Goal: Feedback & Contribution: Contribute content

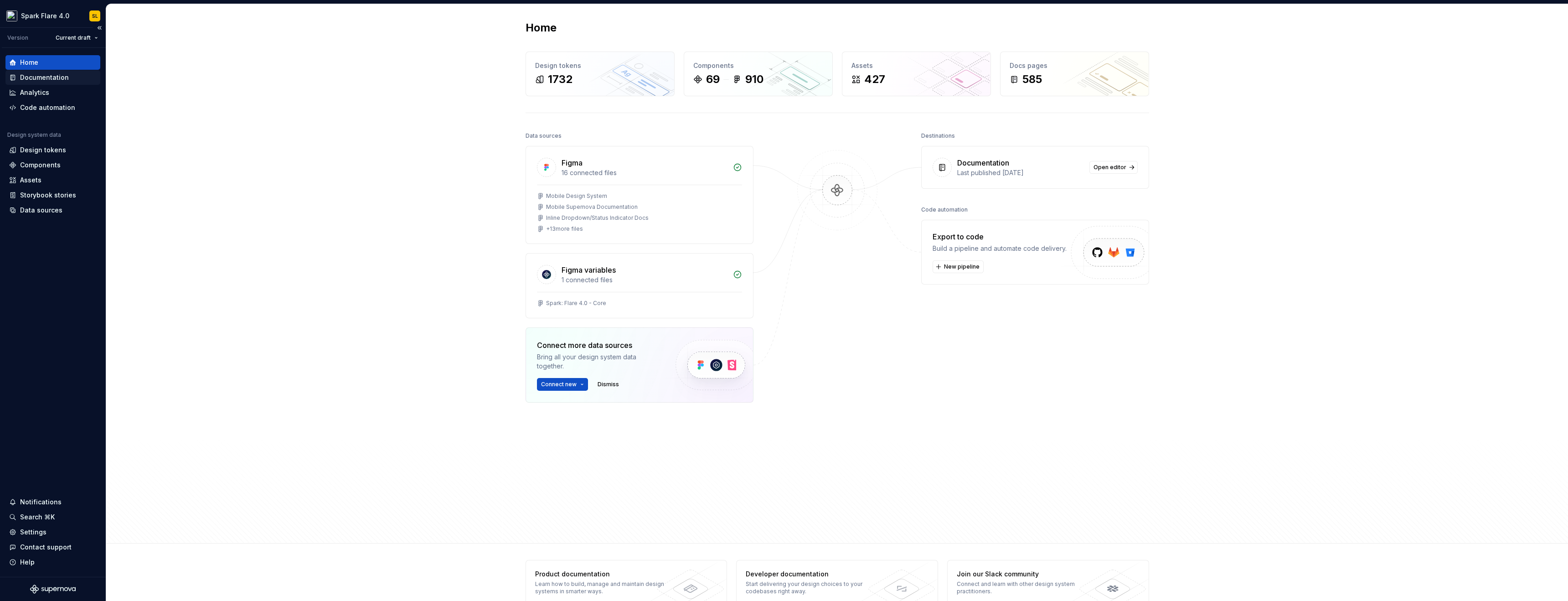
click at [84, 84] on div "Documentation" at bounding box center [52, 77] width 95 height 14
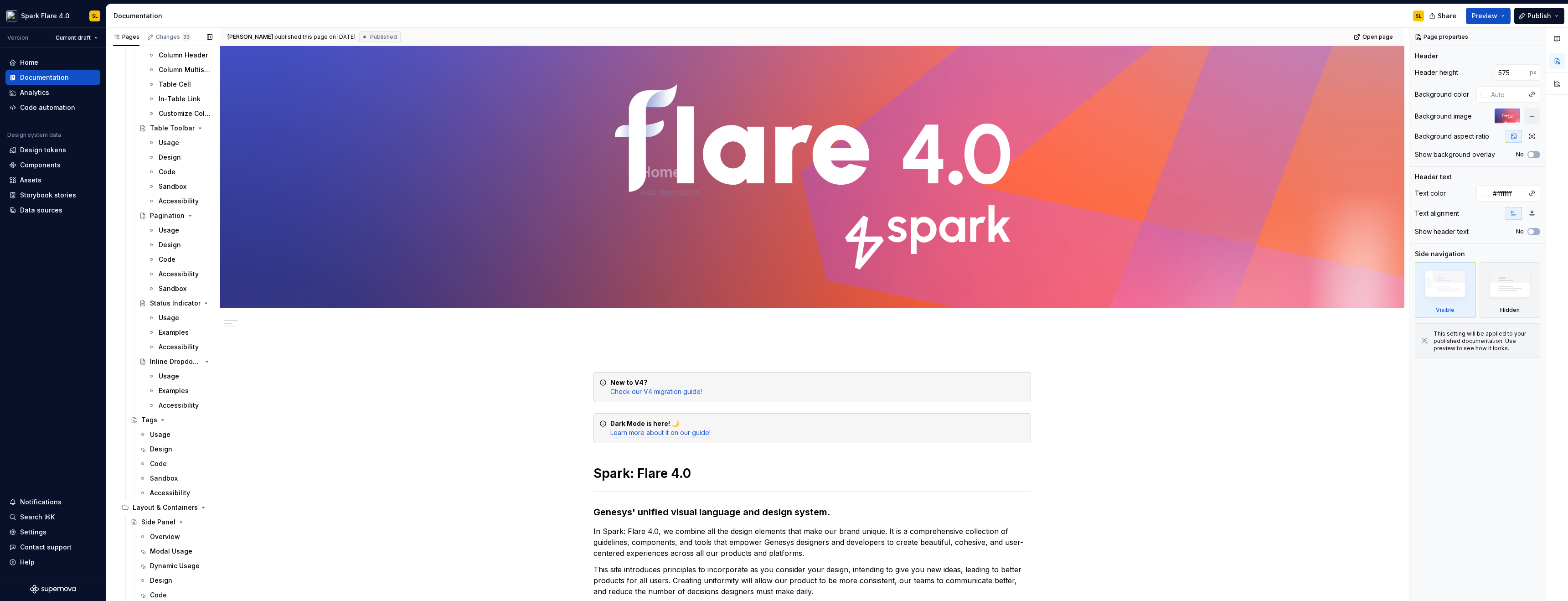
scroll to position [5230, 0]
click at [144, 280] on div "Side Panel" at bounding box center [158, 284] width 34 height 9
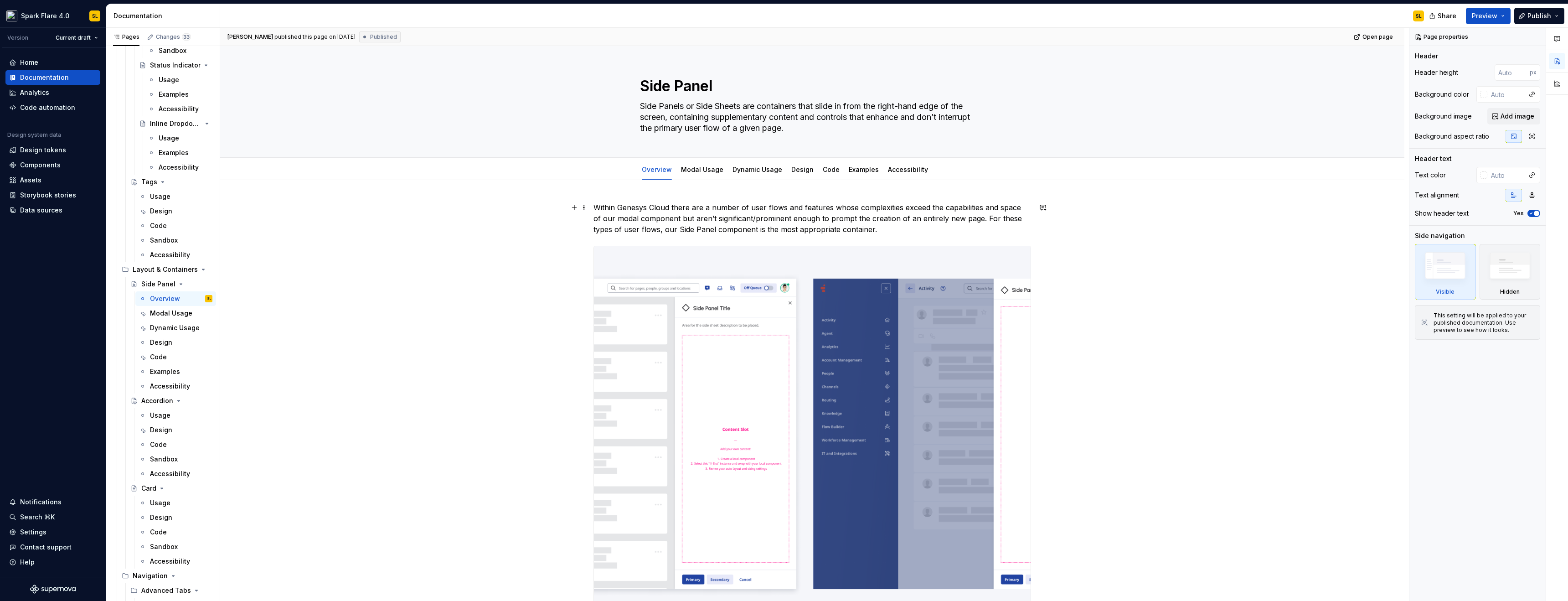
click at [859, 229] on p "Within Genesys Cloud there are a number of user flows and features whose comple…" at bounding box center [812, 218] width 437 height 33
type textarea "*"
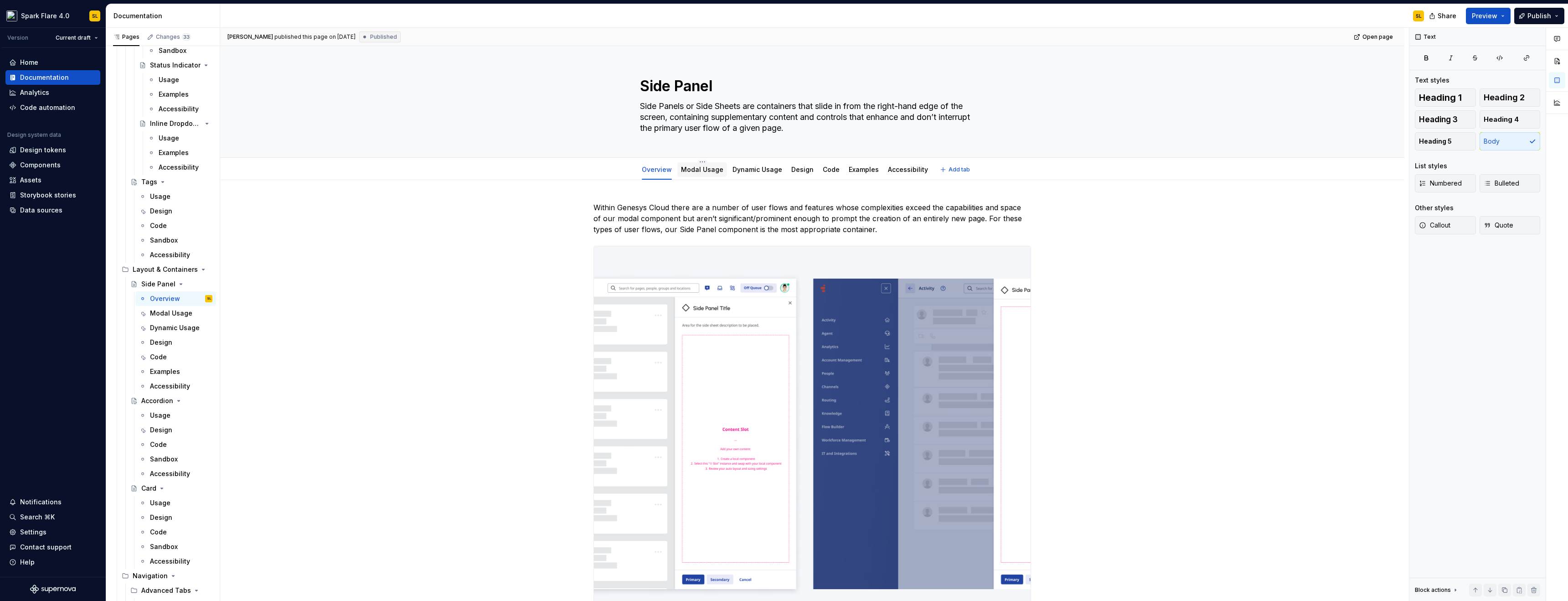
click at [706, 174] on div "Modal Usage" at bounding box center [703, 170] width 42 height 9
click at [684, 173] on div "Modal Usage" at bounding box center [703, 170] width 42 height 9
click at [702, 171] on link "Modal Usage" at bounding box center [703, 169] width 42 height 8
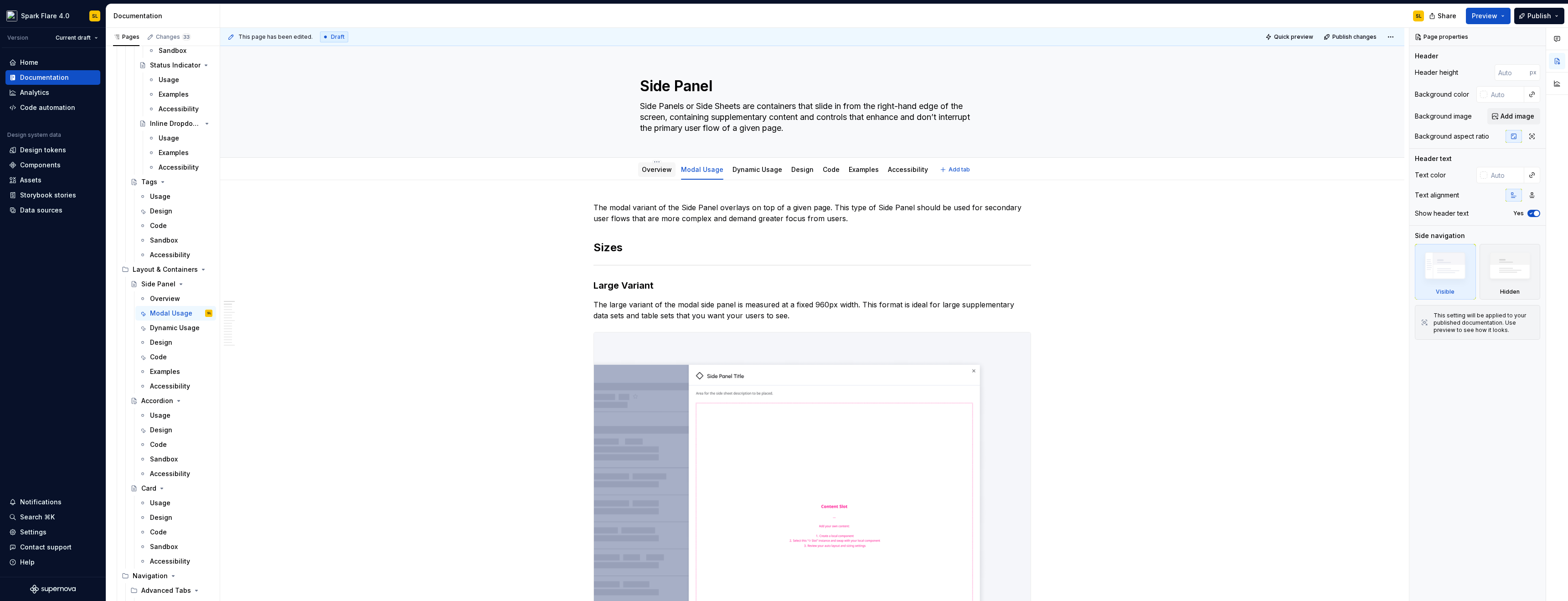
click at [656, 172] on link "Overview" at bounding box center [657, 169] width 30 height 8
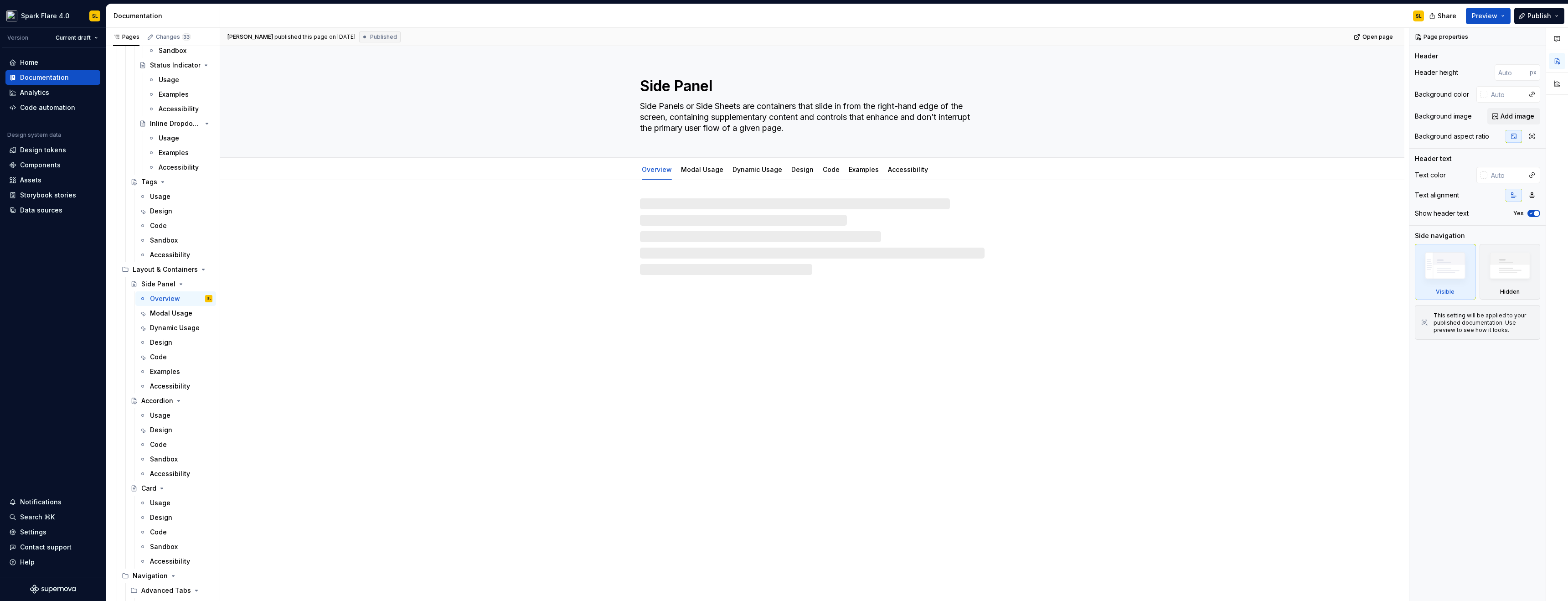
type textarea "*"
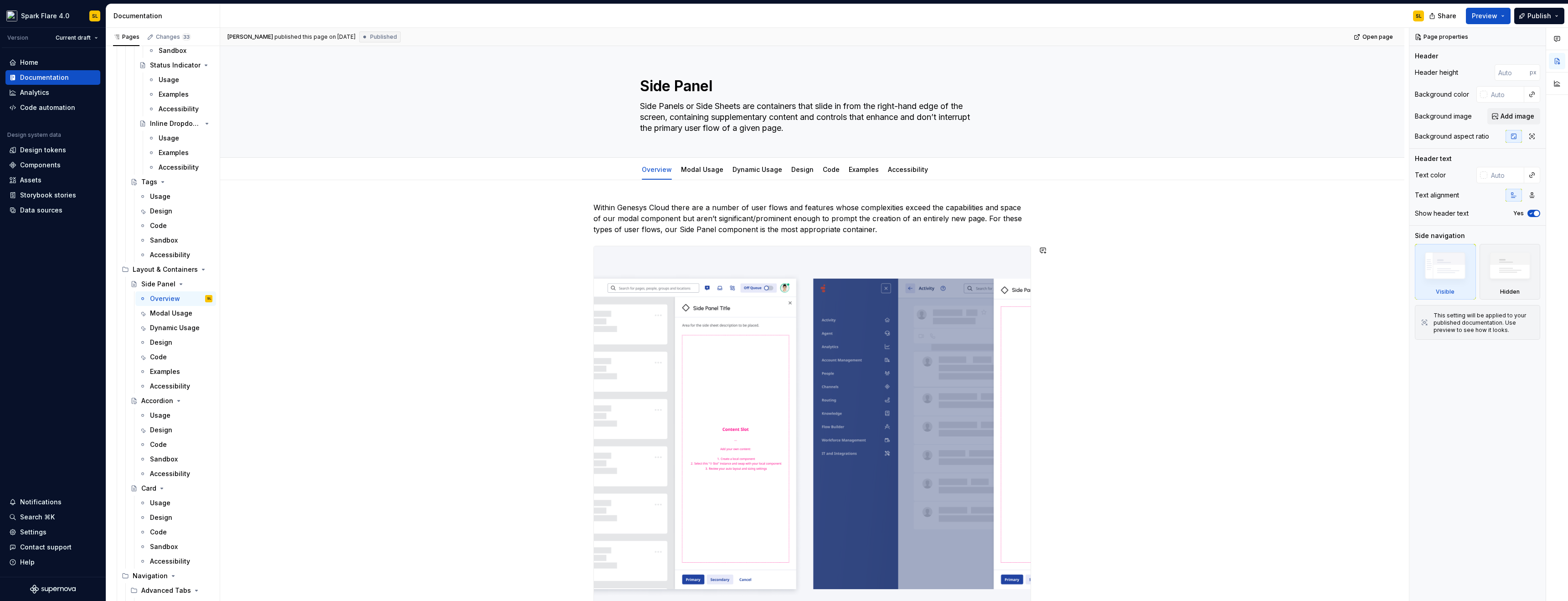
click at [869, 235] on div "**********" at bounding box center [812, 568] width 437 height 733
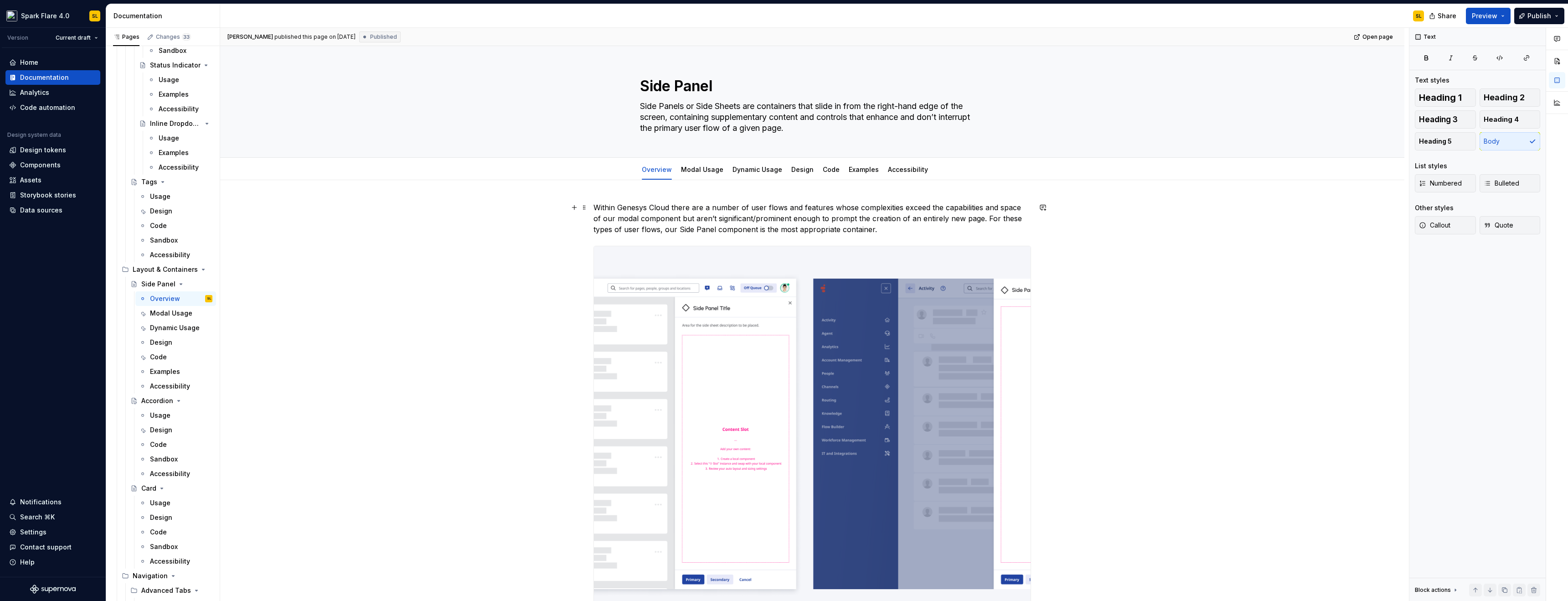
click at [857, 230] on p "Within Genesys Cloud there are a number of user flows and features whose comple…" at bounding box center [812, 218] width 437 height 33
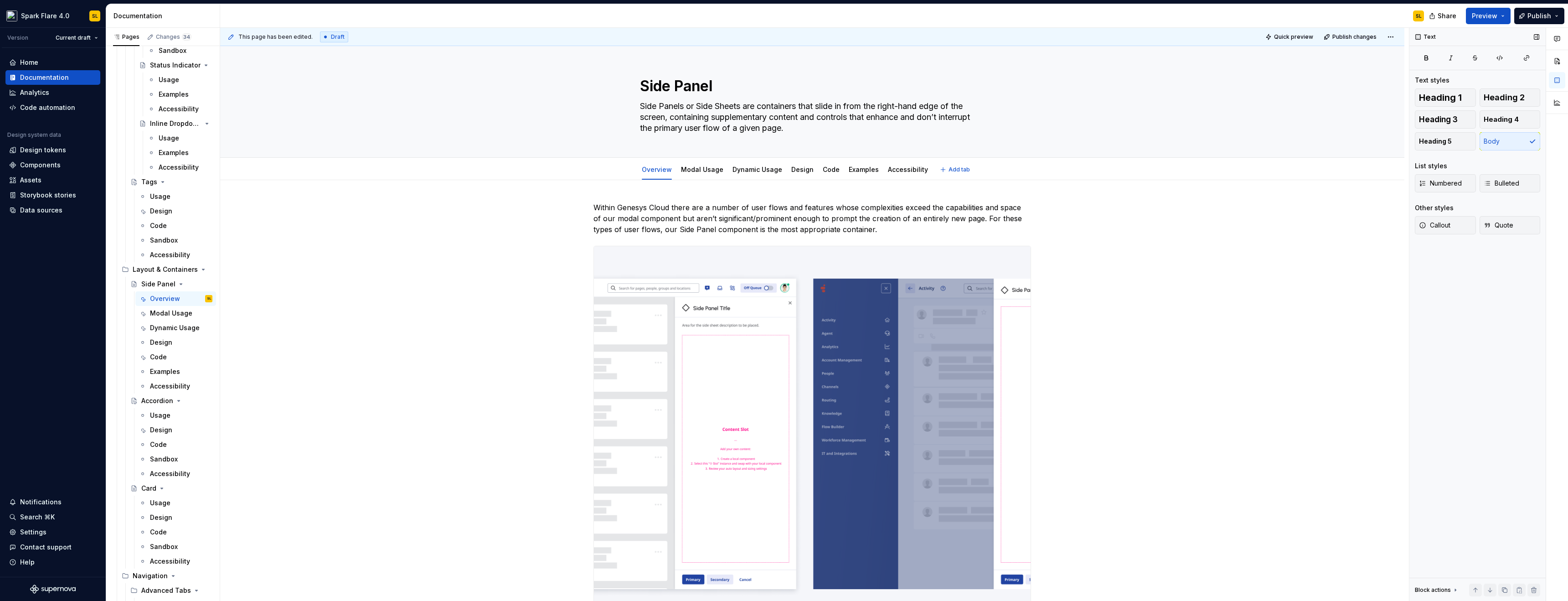
type textarea "*"
click at [1525, 12] on button "Publish" at bounding box center [1539, 16] width 50 height 17
click at [1470, 78] on span "Publish changes" at bounding box center [1455, 77] width 53 height 9
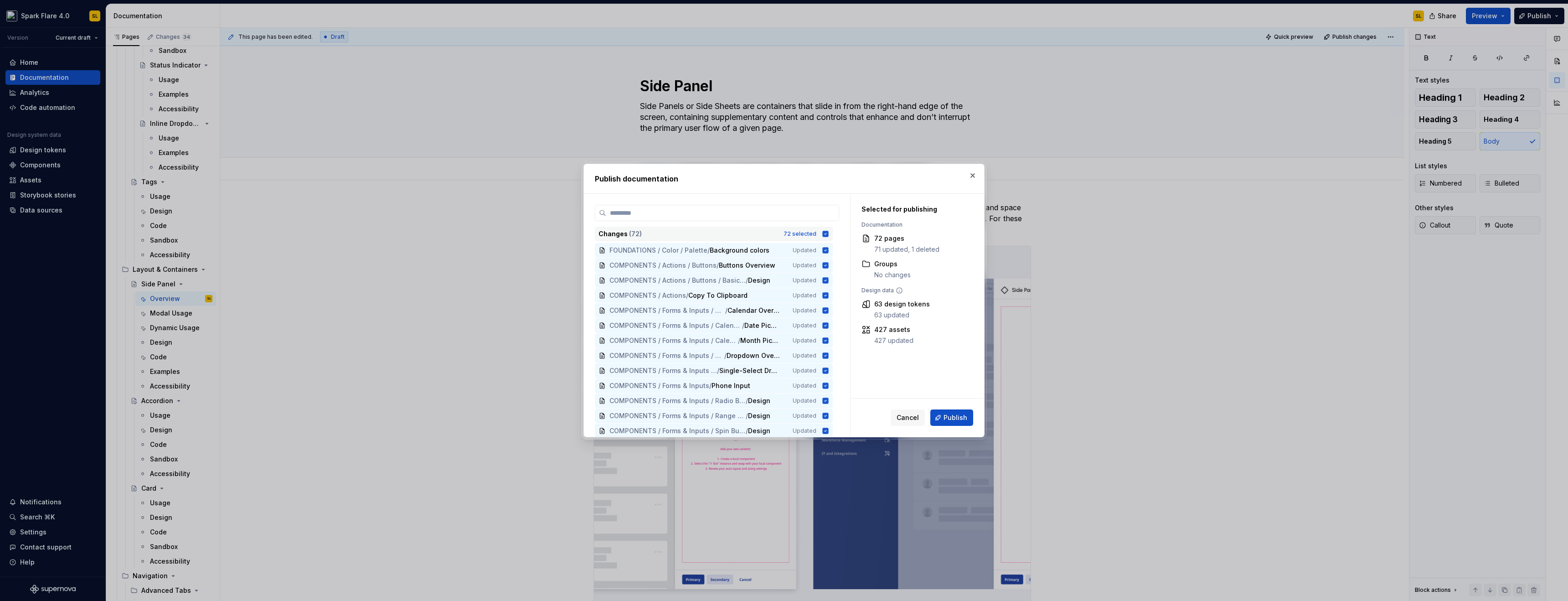
click at [823, 236] on icon at bounding box center [826, 233] width 6 height 6
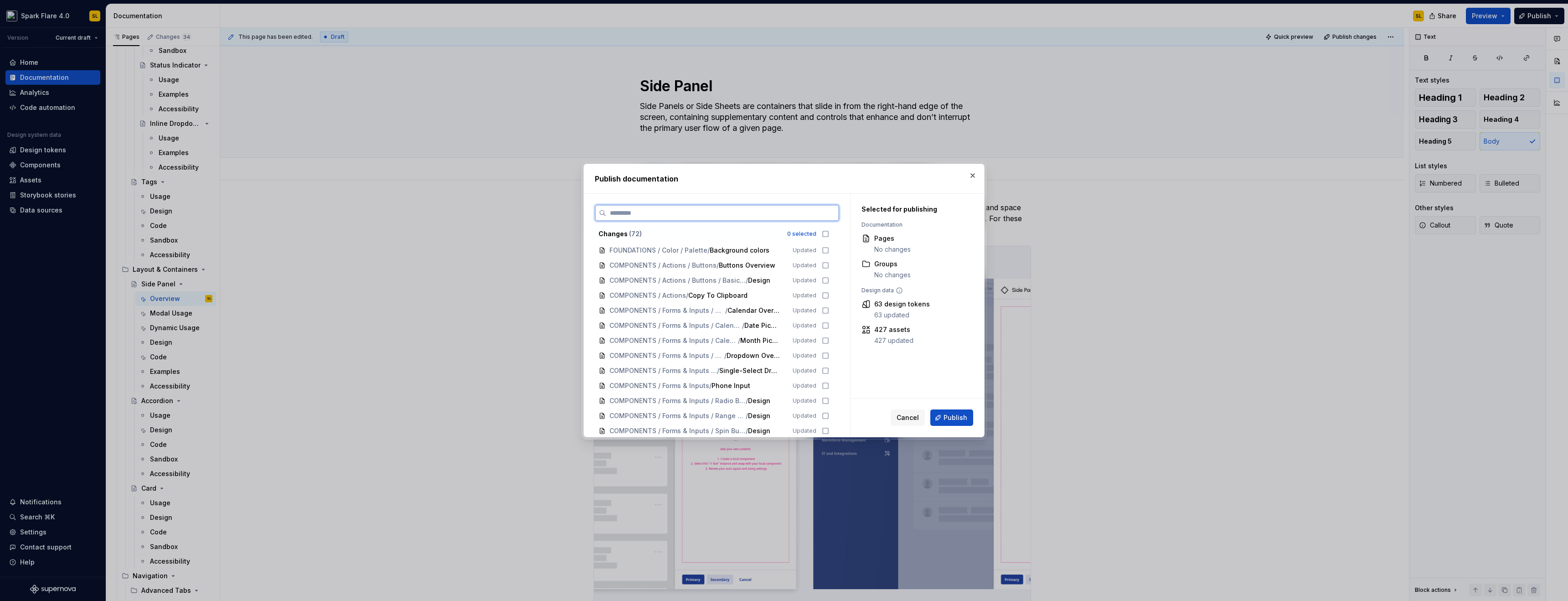
click at [786, 215] on input "search" at bounding box center [722, 213] width 233 height 9
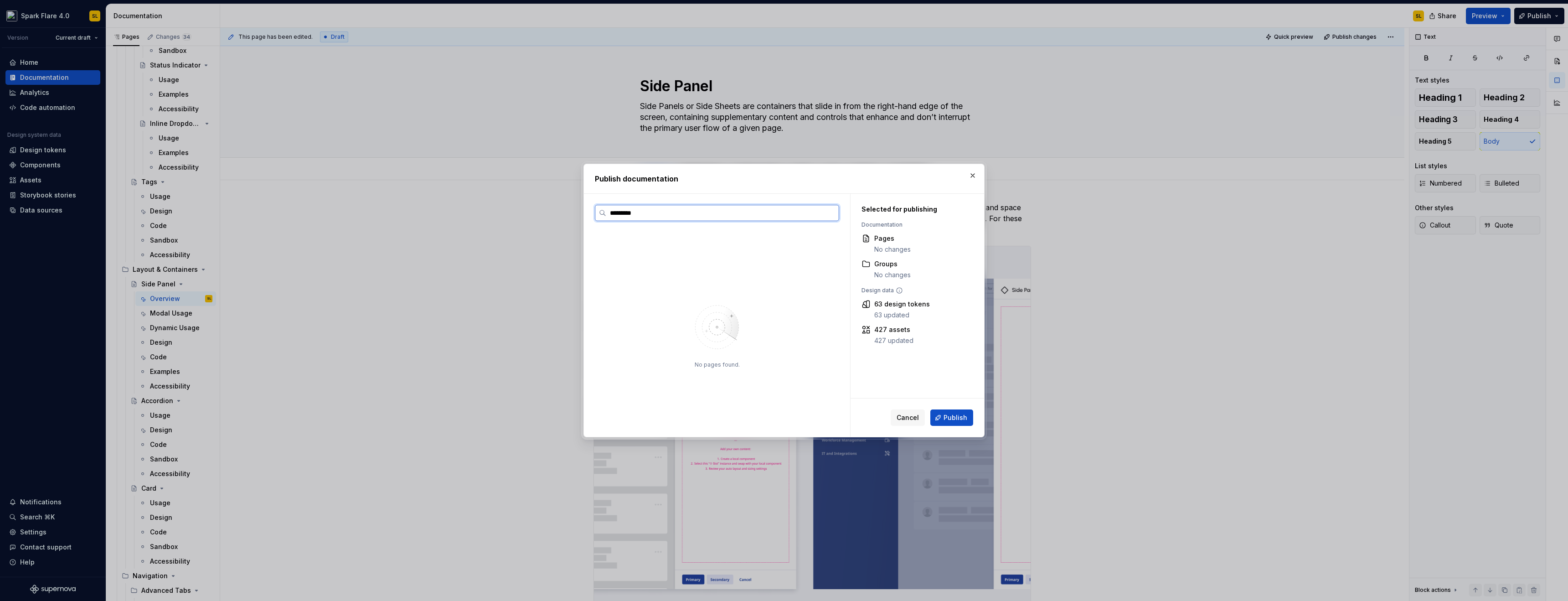
type input "**********"
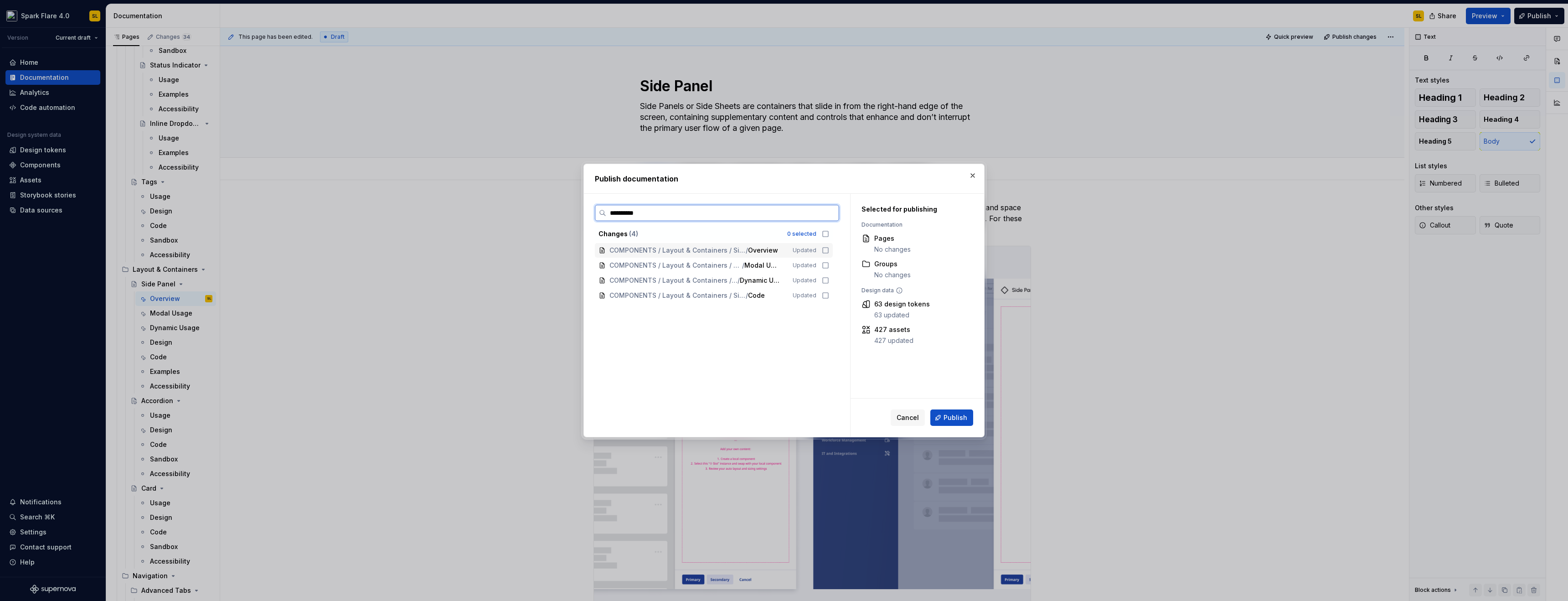
click at [827, 249] on icon at bounding box center [825, 250] width 8 height 8
click at [826, 262] on icon at bounding box center [825, 265] width 5 height 5
click at [827, 278] on icon at bounding box center [825, 280] width 8 height 8
click at [826, 296] on icon at bounding box center [825, 296] width 8 height 8
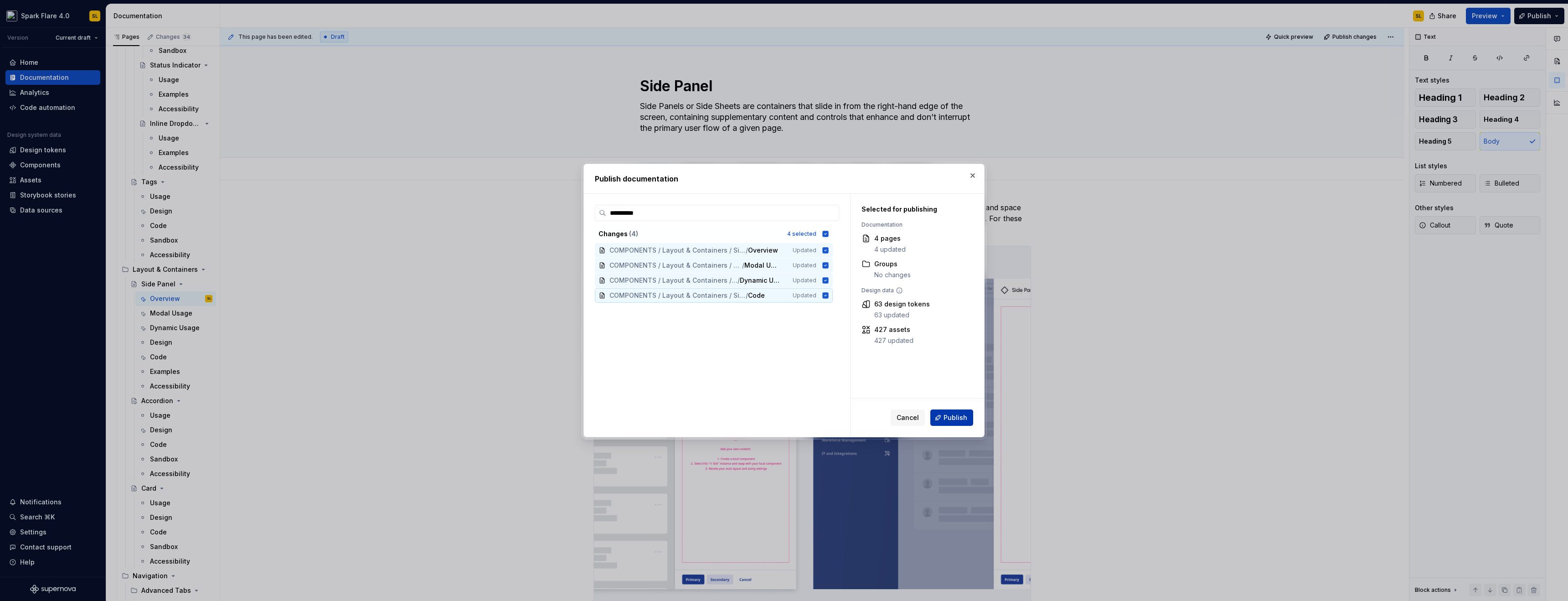
click at [953, 418] on span "Publish" at bounding box center [955, 418] width 23 height 9
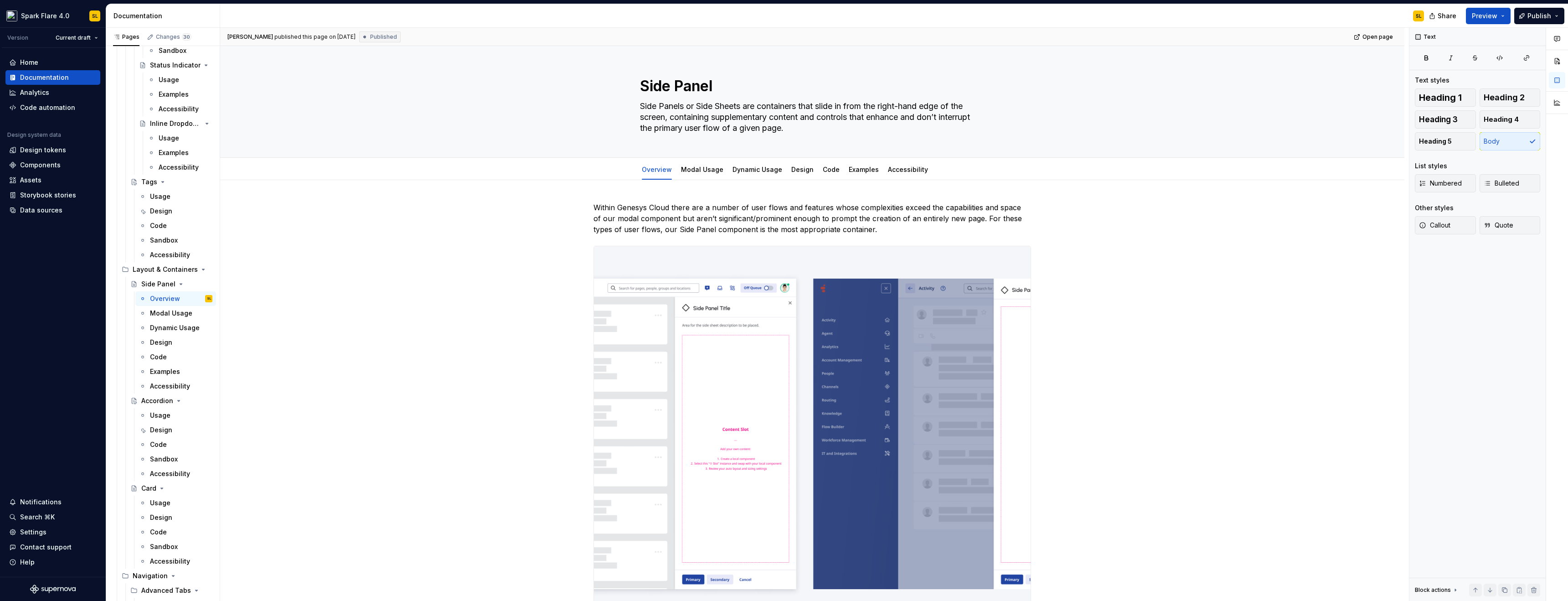
type textarea "*"
